Goal: Transaction & Acquisition: Purchase product/service

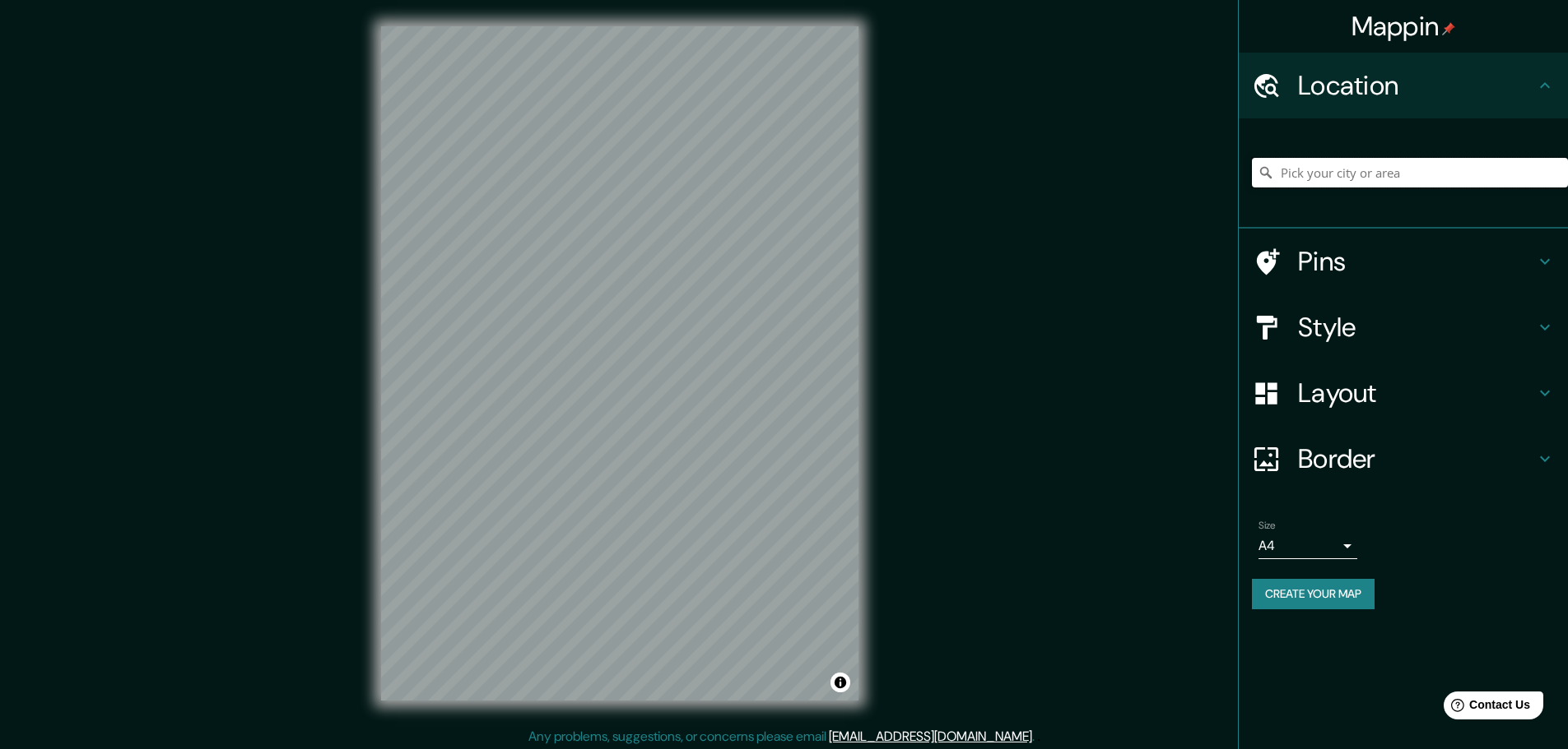
click at [1369, 170] on input "Pick your city or area" at bounding box center [1409, 173] width 316 height 30
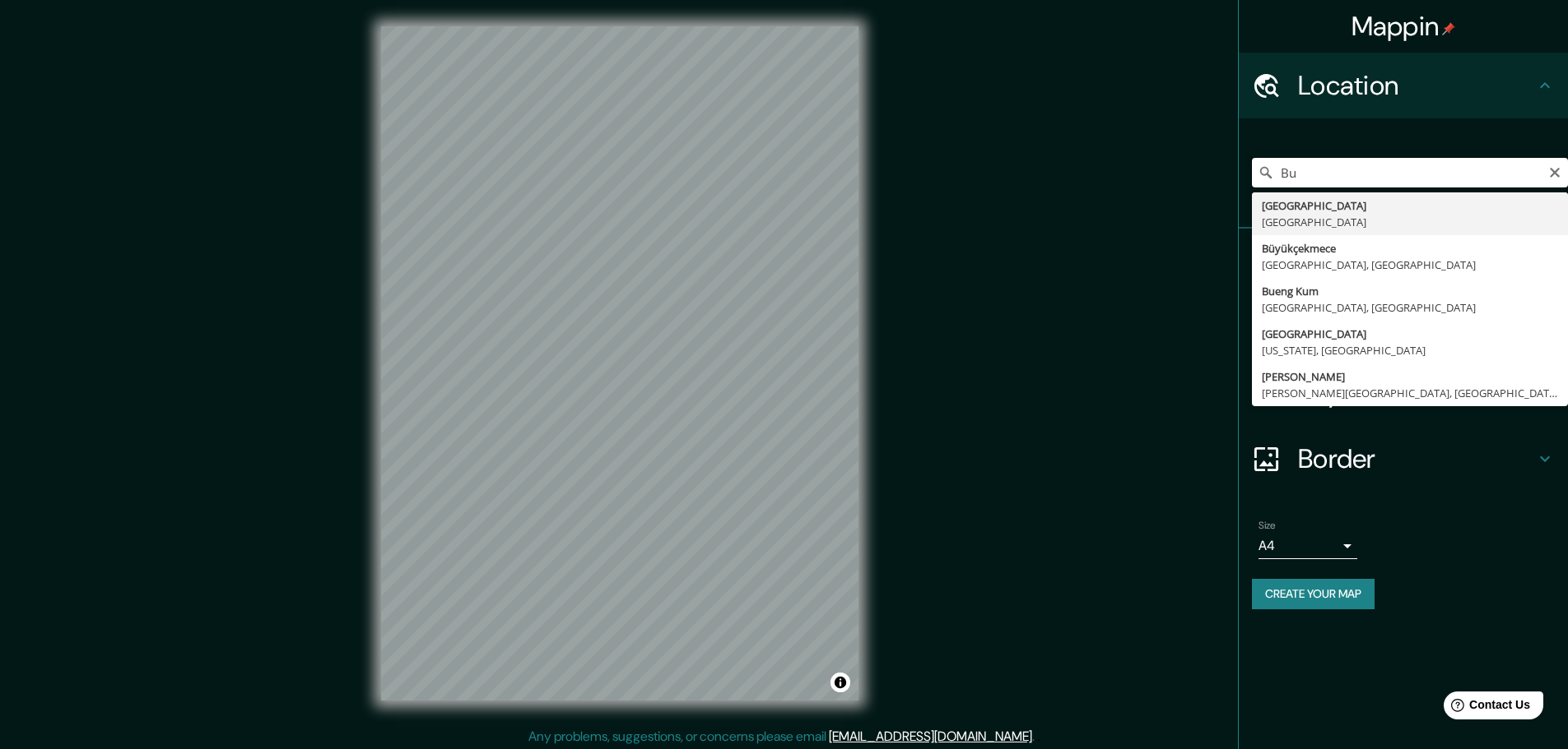
type input "B"
type input "Nuevo Chimbote, [GEOGRAPHIC_DATA], [GEOGRAPHIC_DATA]"
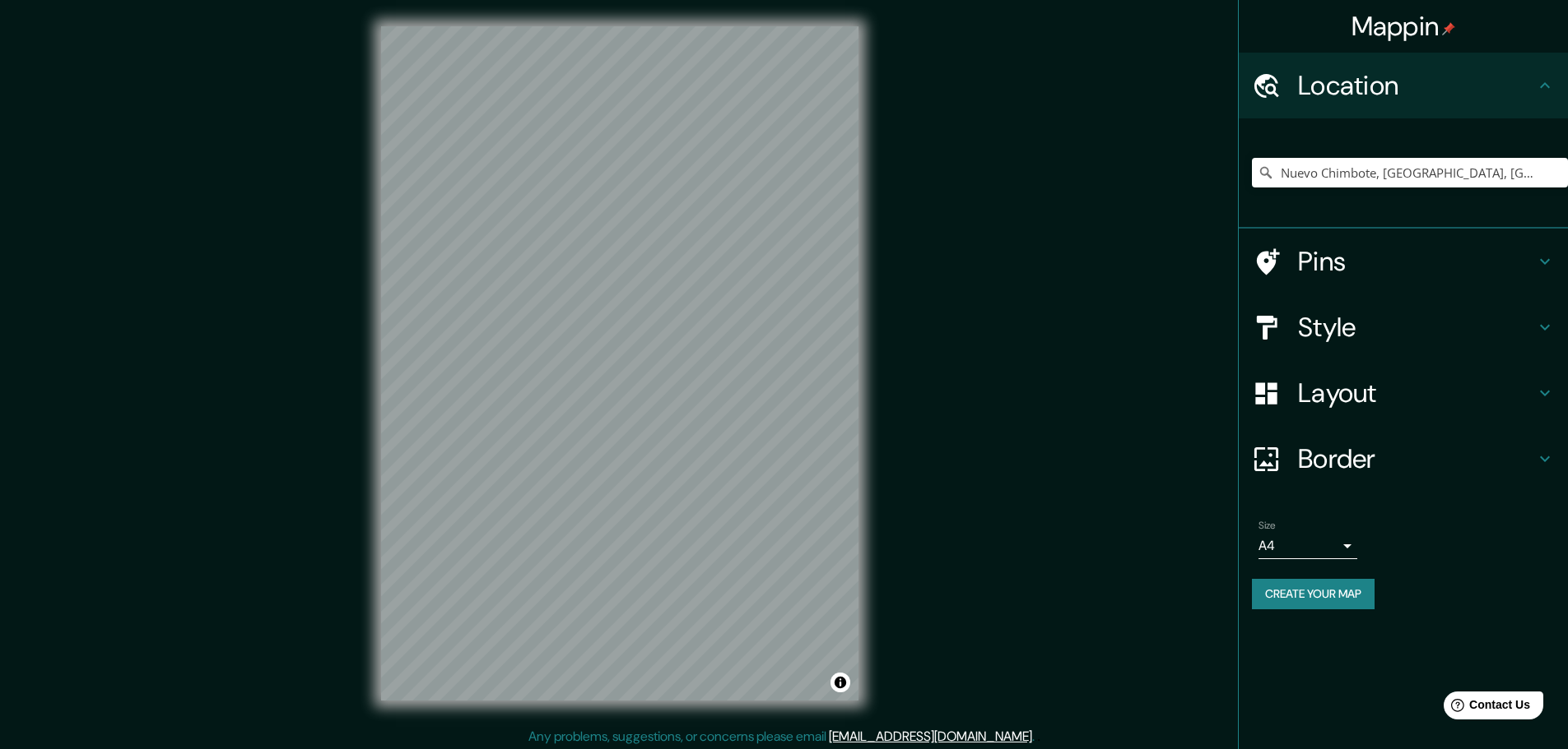
click at [1501, 569] on div "Size A4 single Create your map" at bounding box center [1402, 567] width 303 height 110
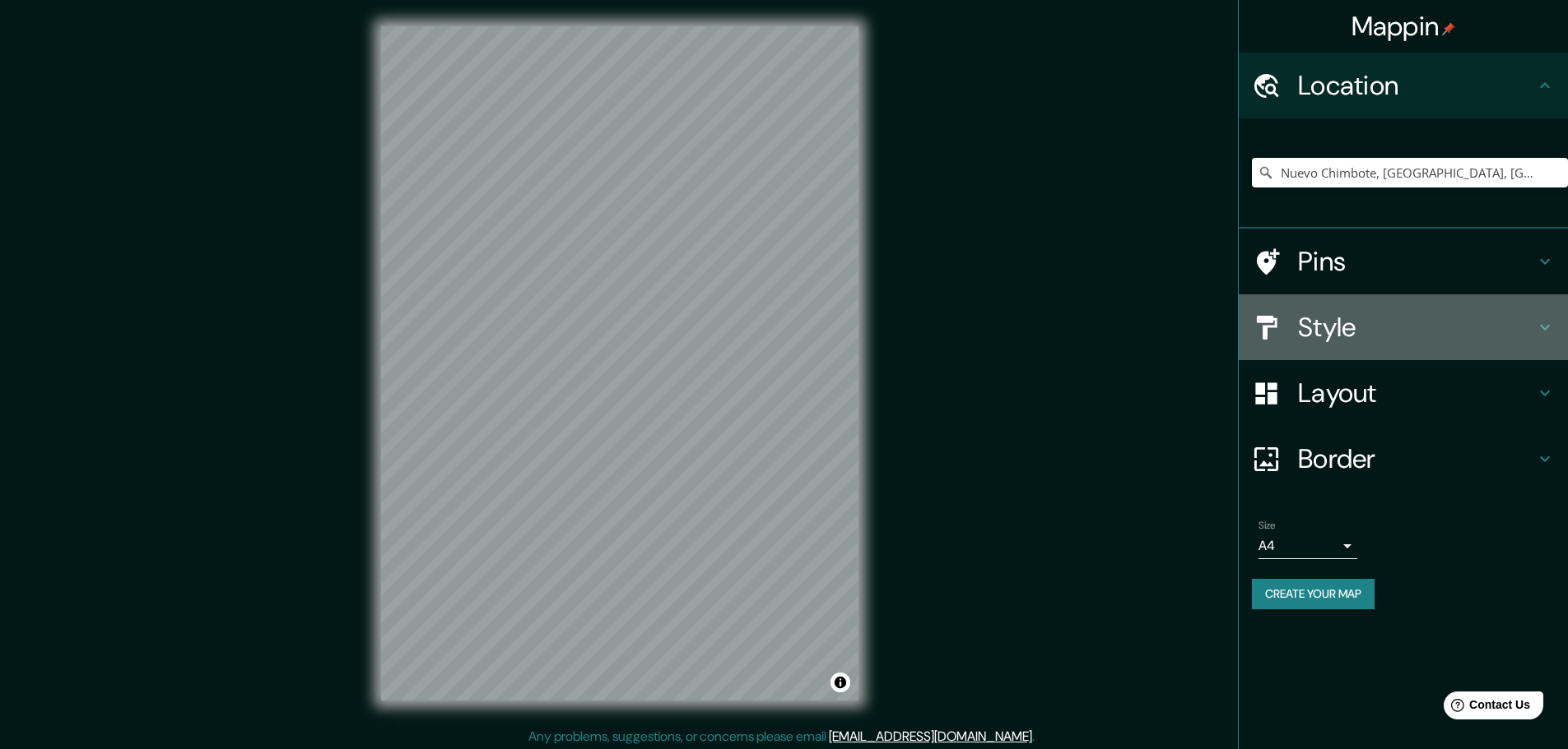
click at [1407, 344] on div "Style" at bounding box center [1402, 327] width 329 height 66
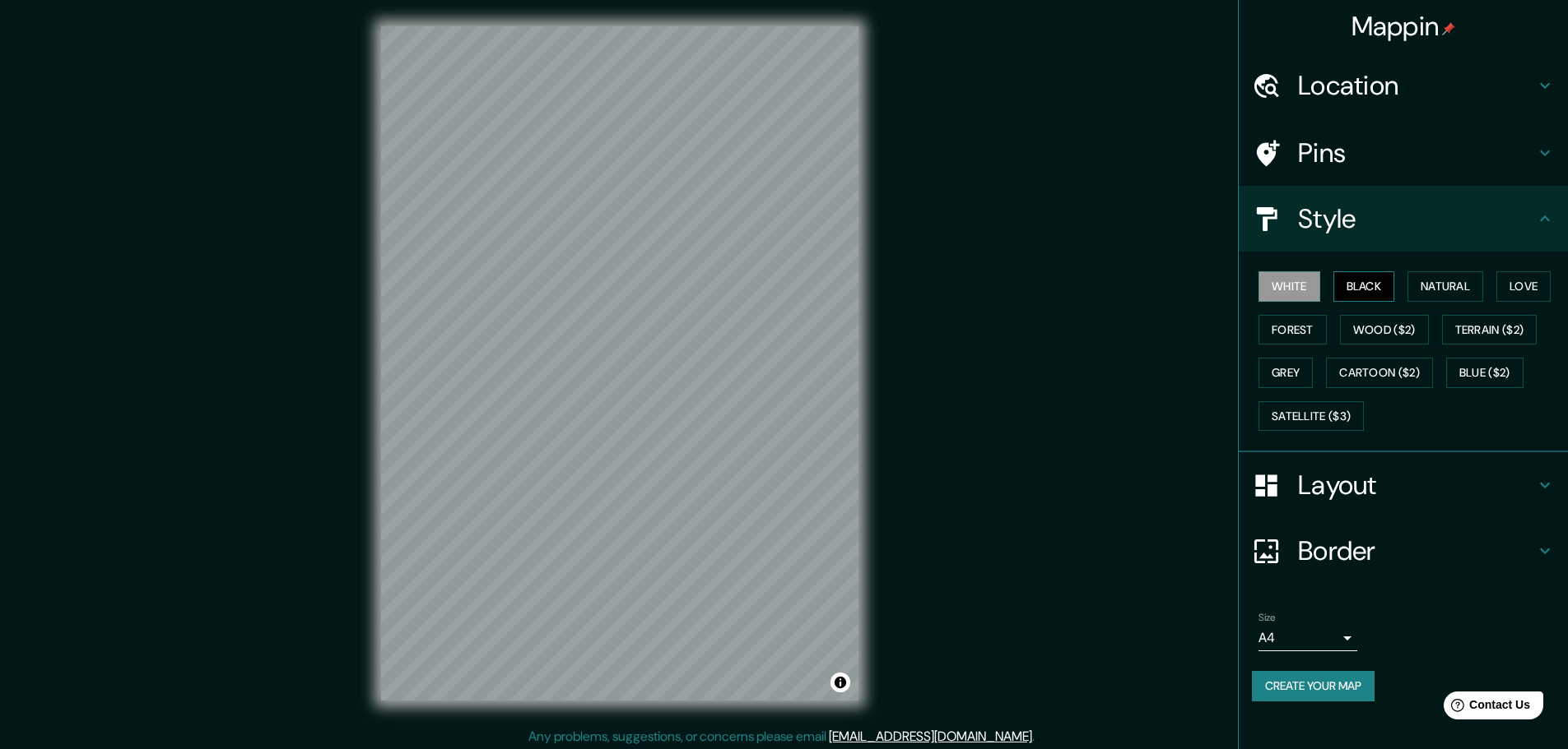
click at [1344, 291] on button "Black" at bounding box center [1364, 286] width 61 height 31
click at [1449, 285] on button "Natural" at bounding box center [1445, 286] width 75 height 31
click at [1535, 276] on button "Love" at bounding box center [1523, 286] width 54 height 31
click at [1289, 328] on button "Forest" at bounding box center [1292, 330] width 68 height 31
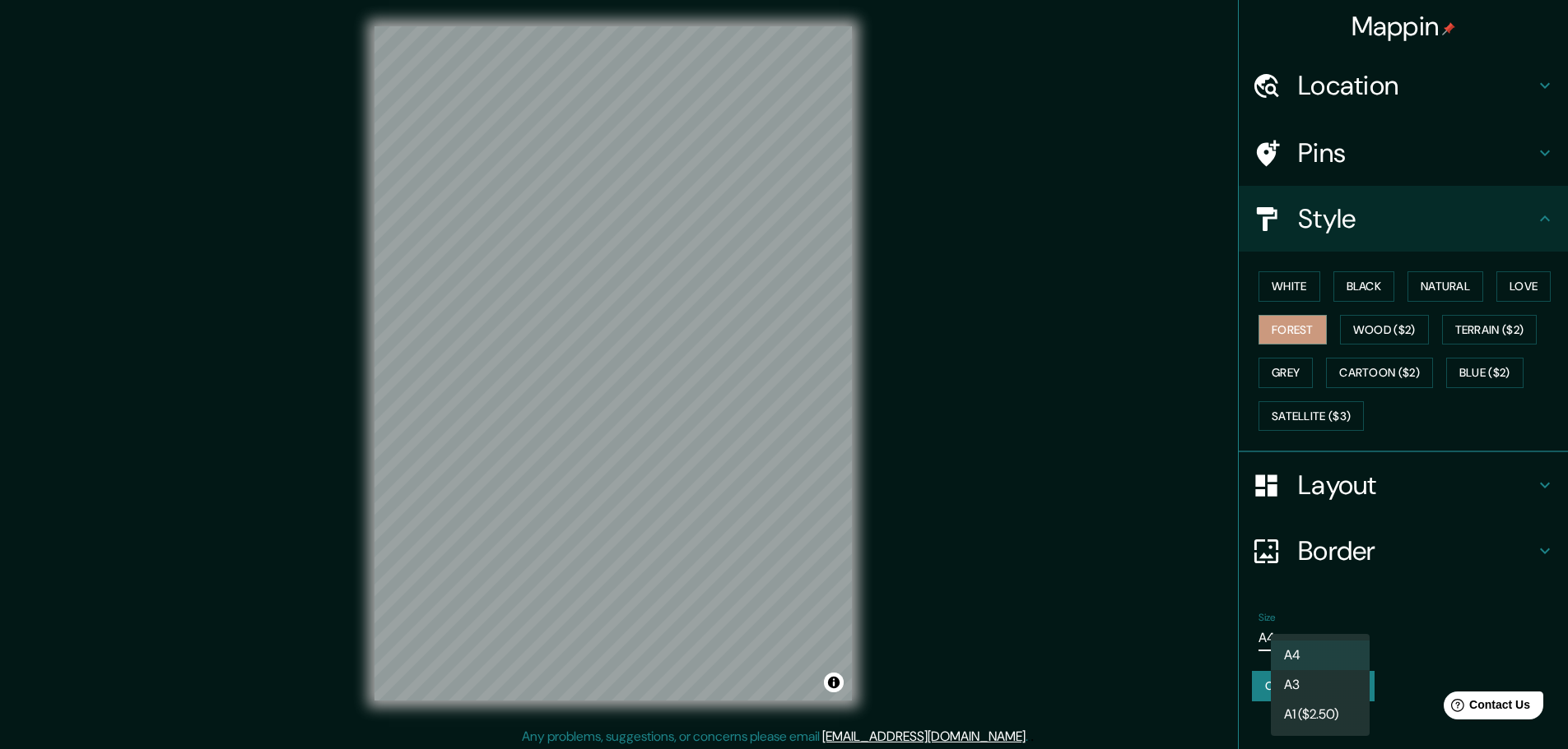
click at [1345, 650] on body "Mappin Location [GEOGRAPHIC_DATA], [GEOGRAPHIC_DATA], [GEOGRAPHIC_DATA] [GEOGRA…" at bounding box center [784, 374] width 1568 height 749
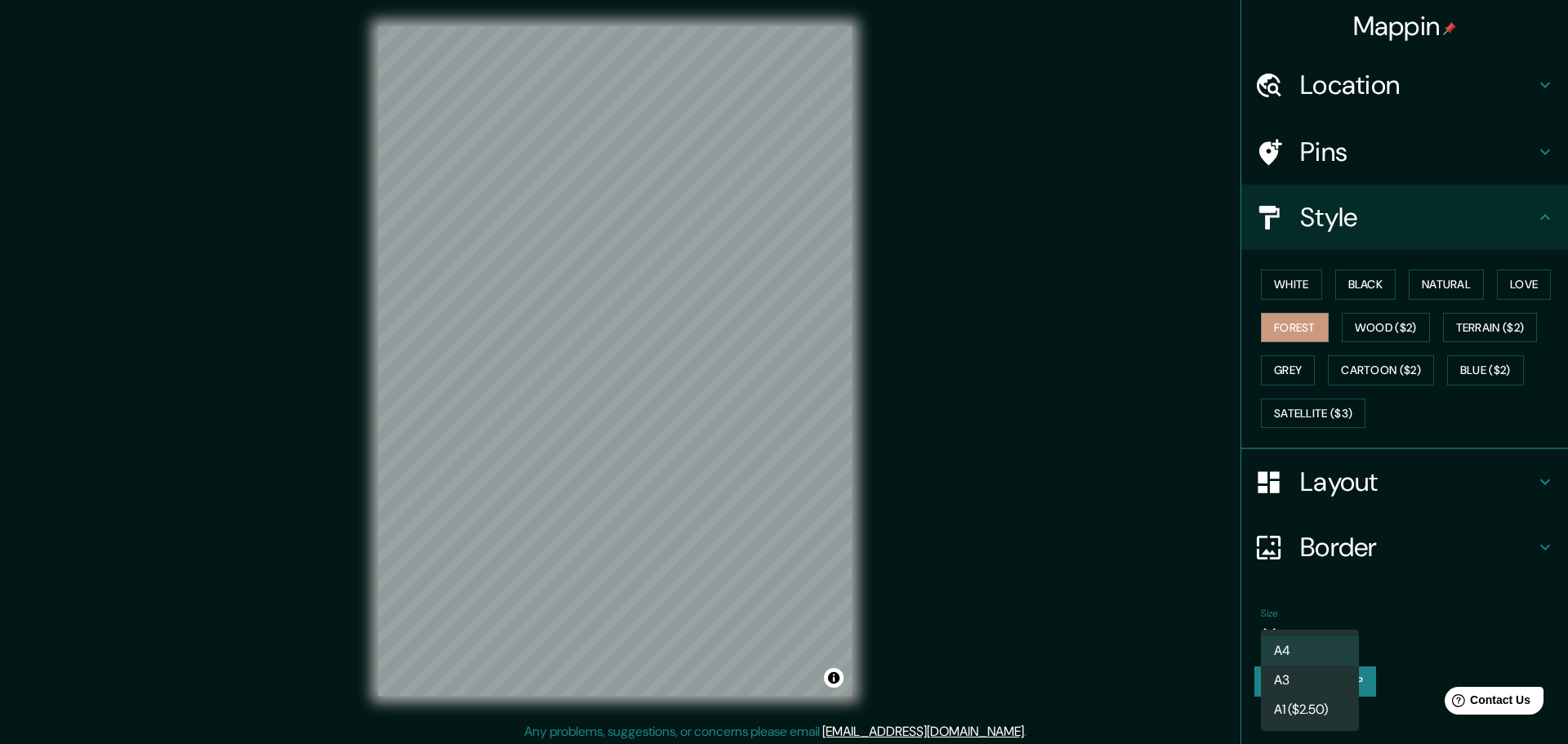
click at [1396, 637] on div at bounding box center [784, 372] width 1568 height 744
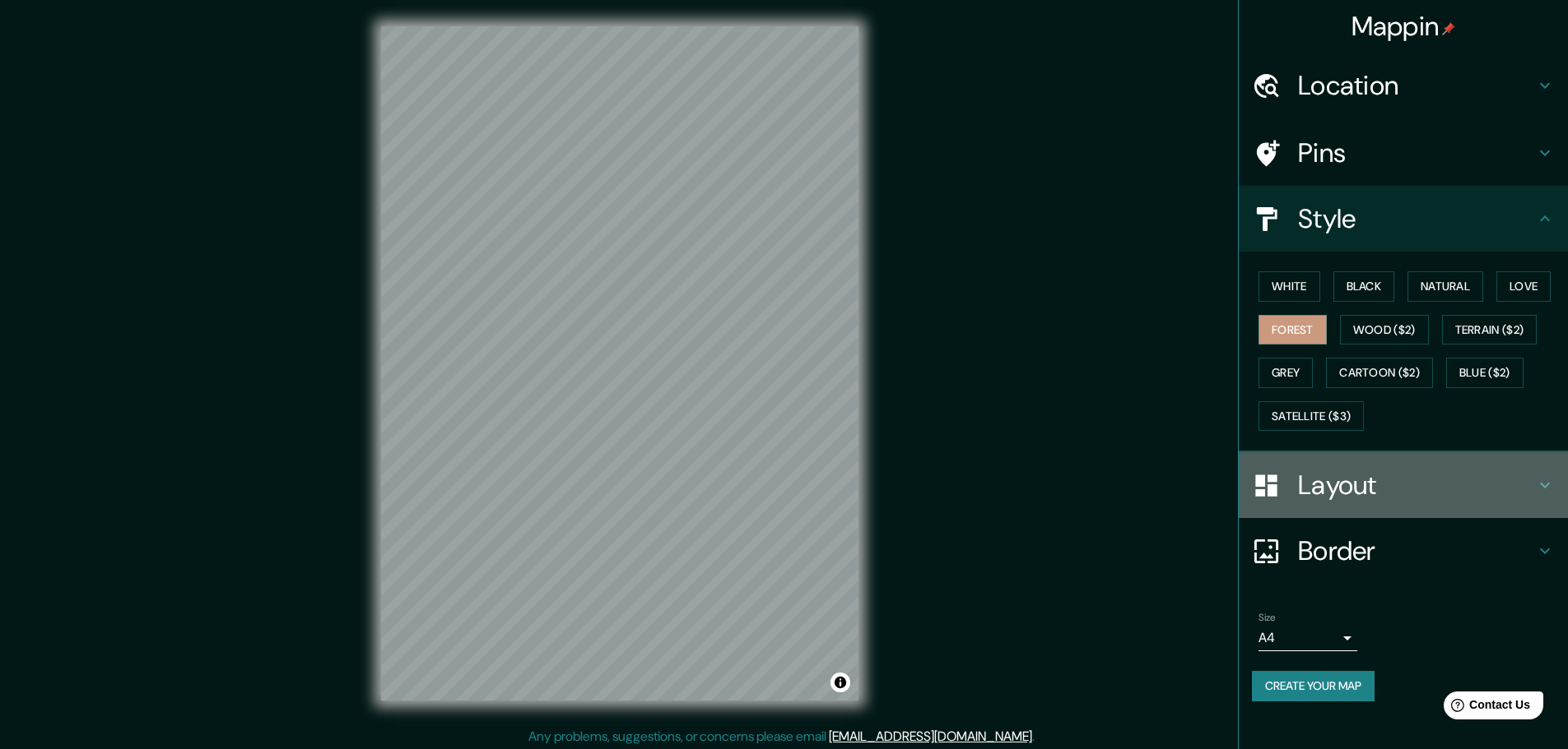
click at [1357, 490] on h4 "Layout" at bounding box center [1416, 486] width 237 height 33
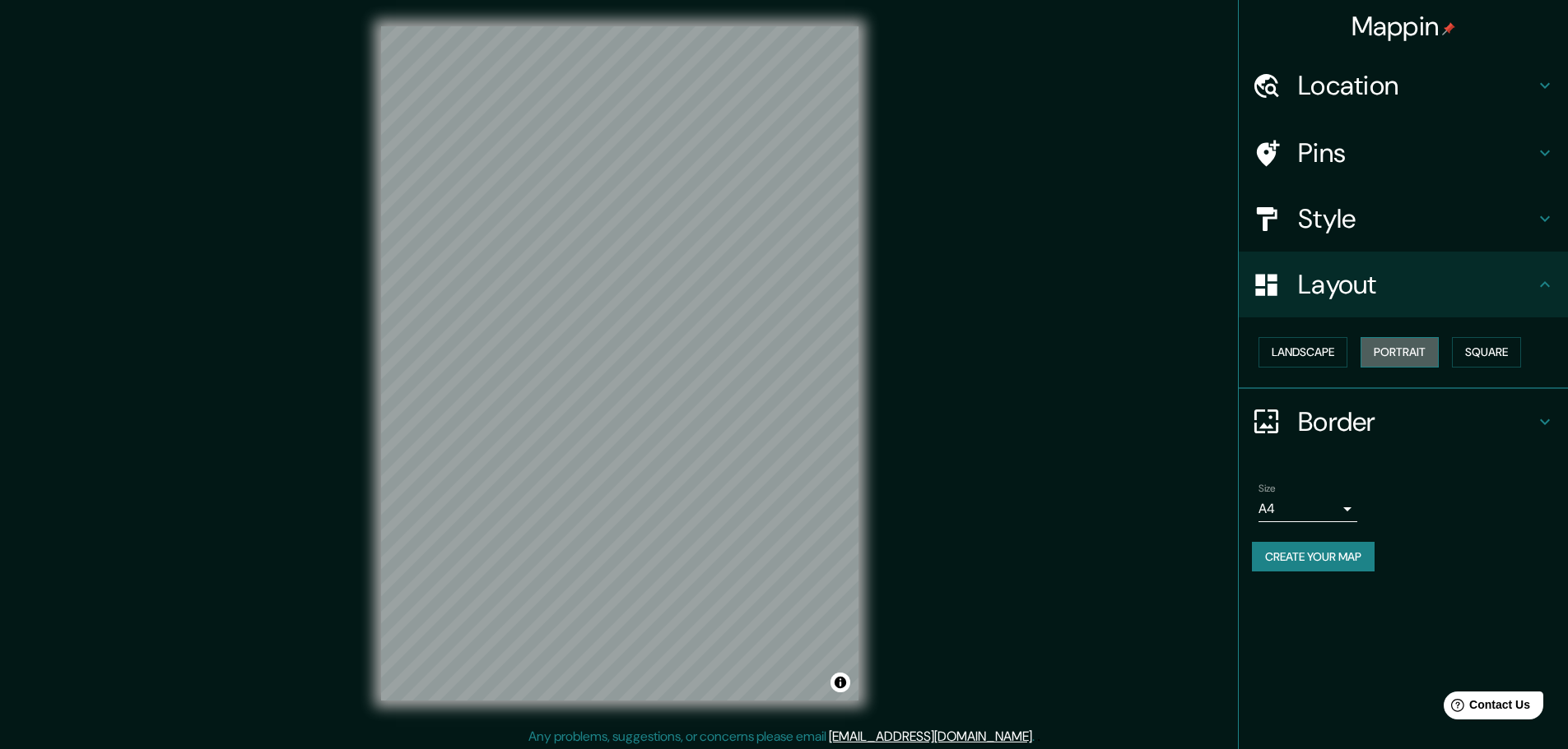
click at [1377, 350] on button "Portrait" at bounding box center [1399, 353] width 78 height 31
click at [1317, 352] on button "Landscape" at bounding box center [1302, 353] width 89 height 31
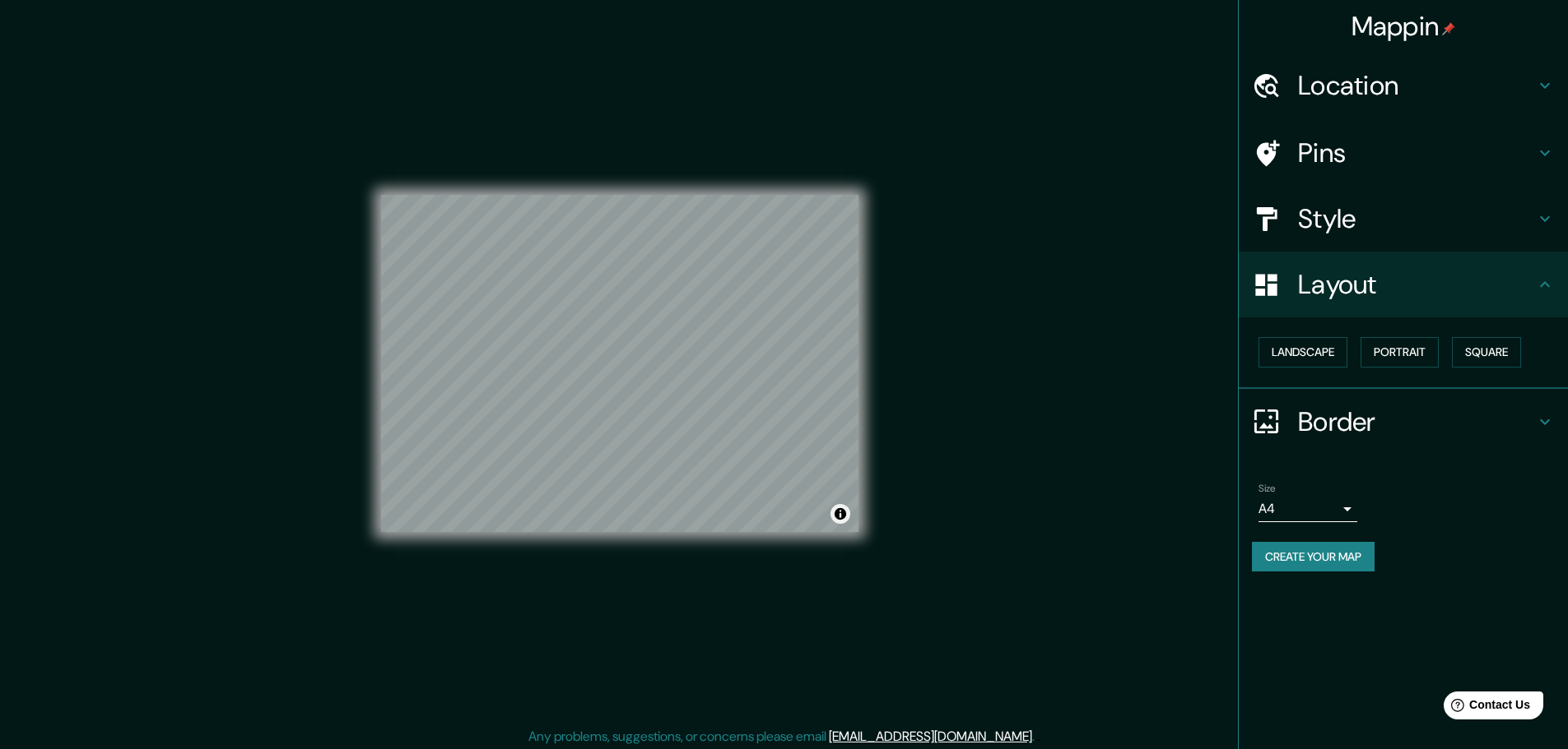
scroll to position [4, 0]
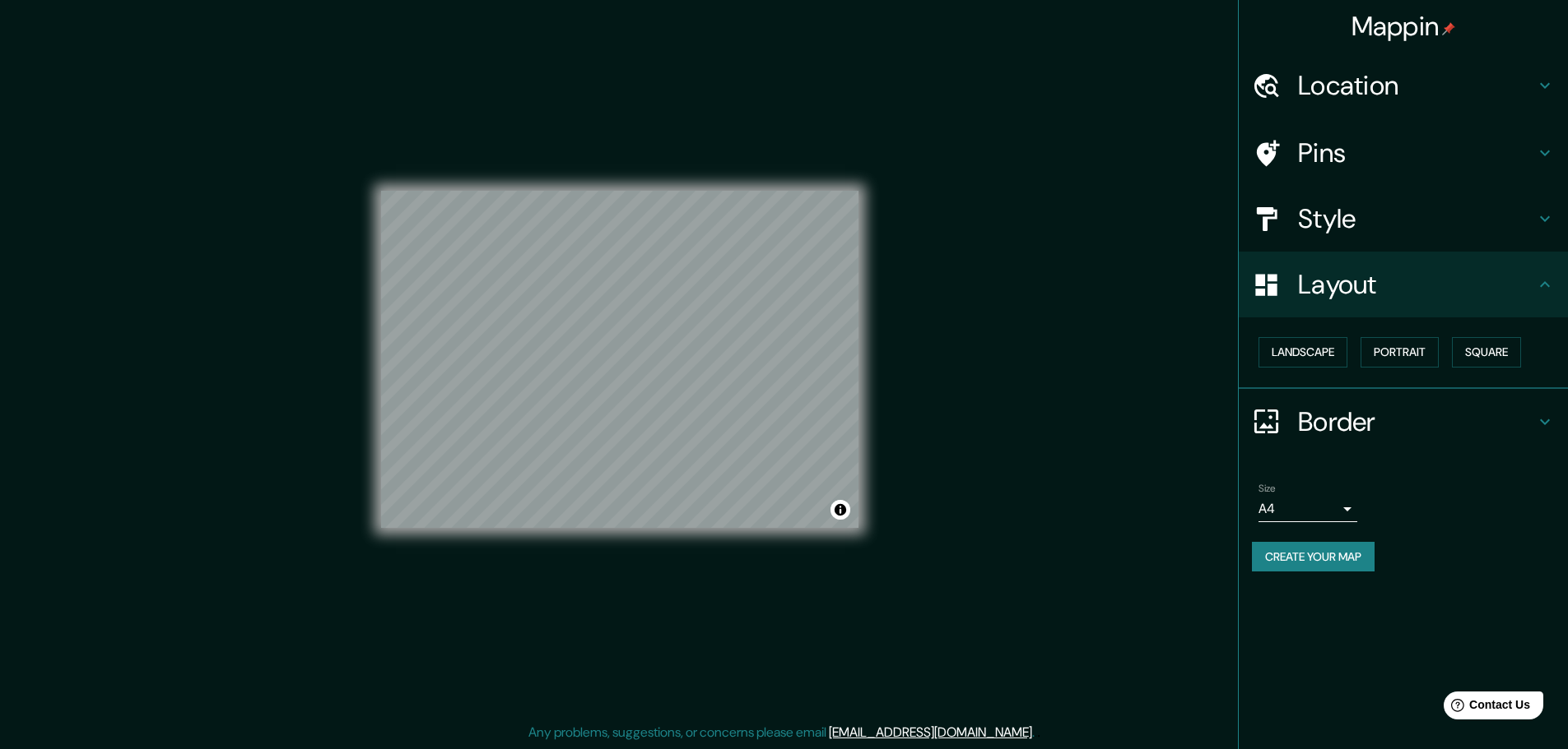
click at [921, 319] on div "Mappin Location [GEOGRAPHIC_DATA], [GEOGRAPHIC_DATA], [GEOGRAPHIC_DATA] [GEOGRA…" at bounding box center [784, 372] width 1568 height 753
